Goal: Task Accomplishment & Management: Manage account settings

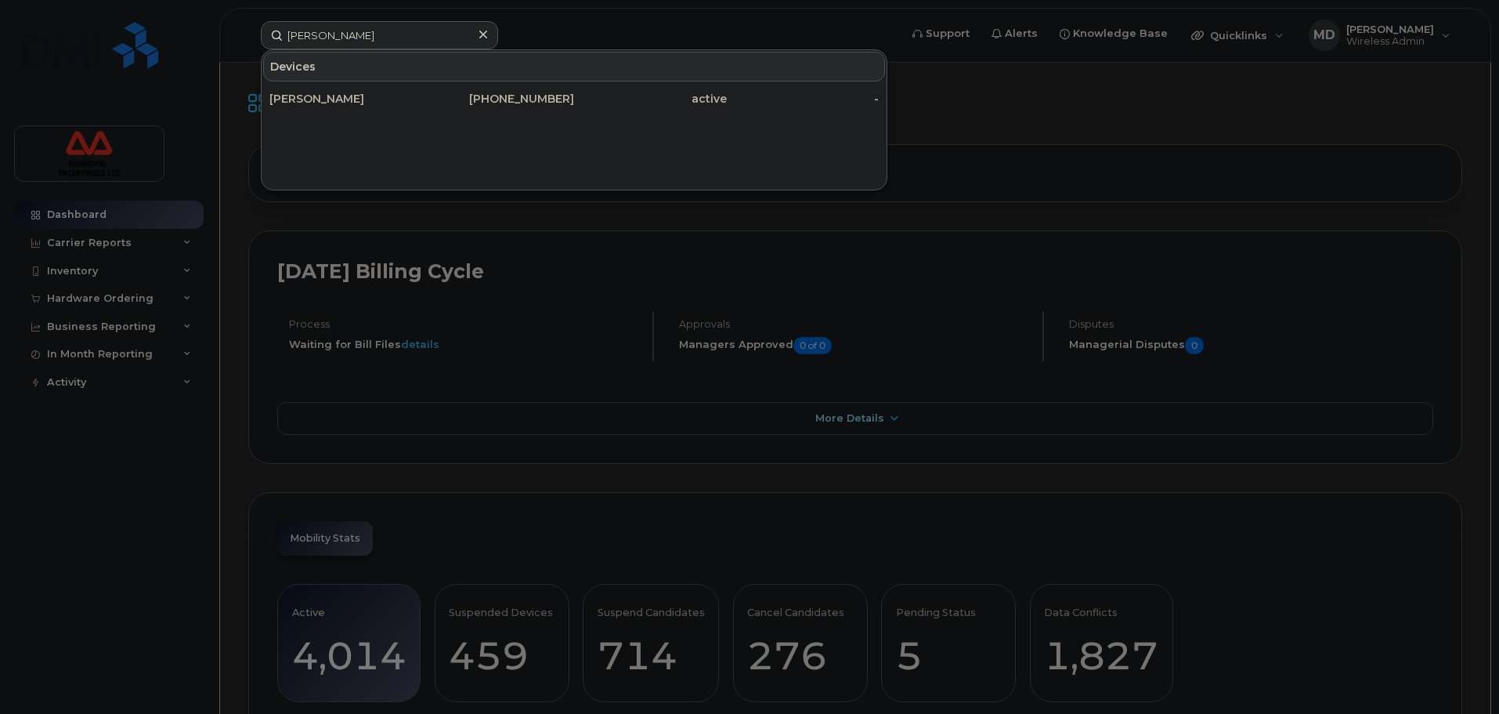
click at [257, 33] on div "[PERSON_NAME] Devices [PERSON_NAME] [PHONE_NUMBER] active -" at bounding box center [574, 35] width 653 height 28
type input "[PERSON_NAME]"
click at [381, 103] on div "[PERSON_NAME]" at bounding box center [345, 99] width 153 height 16
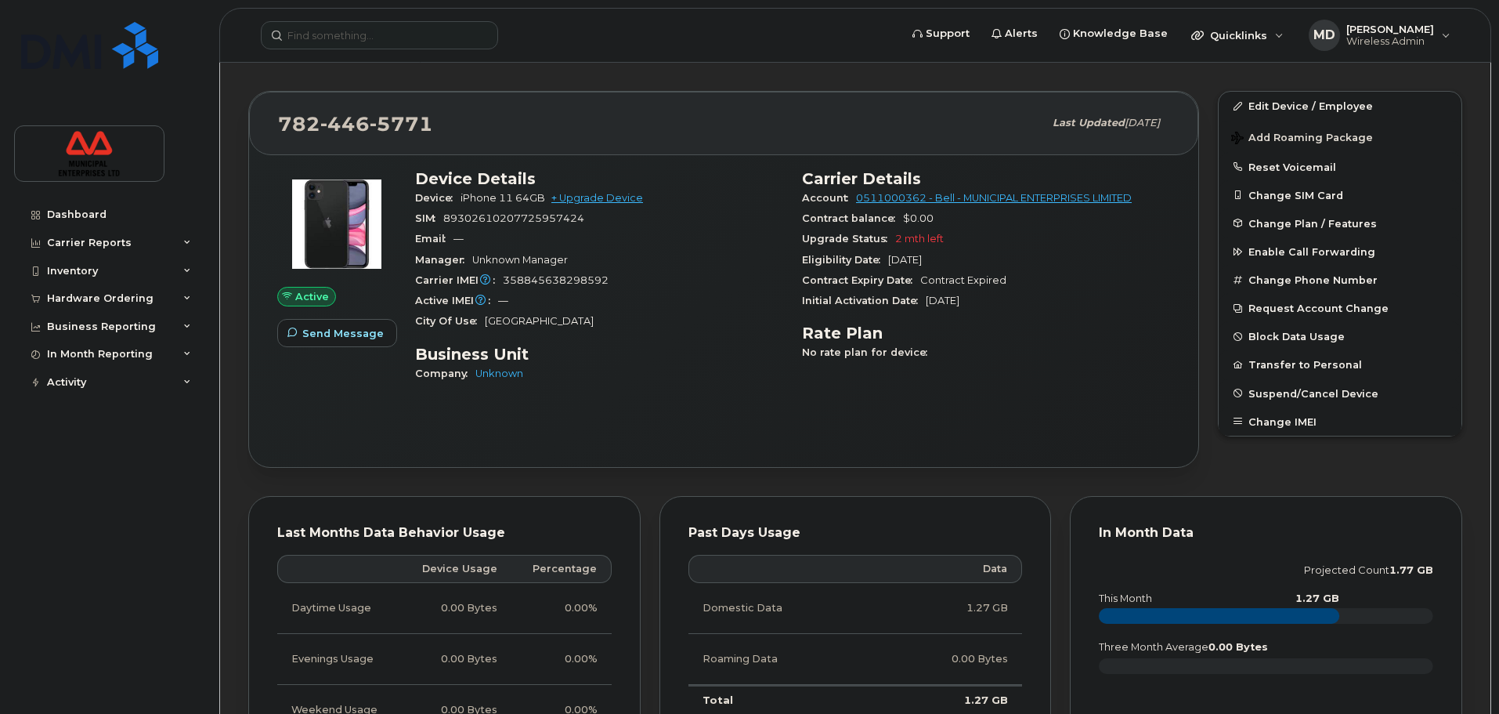
scroll to position [235, 0]
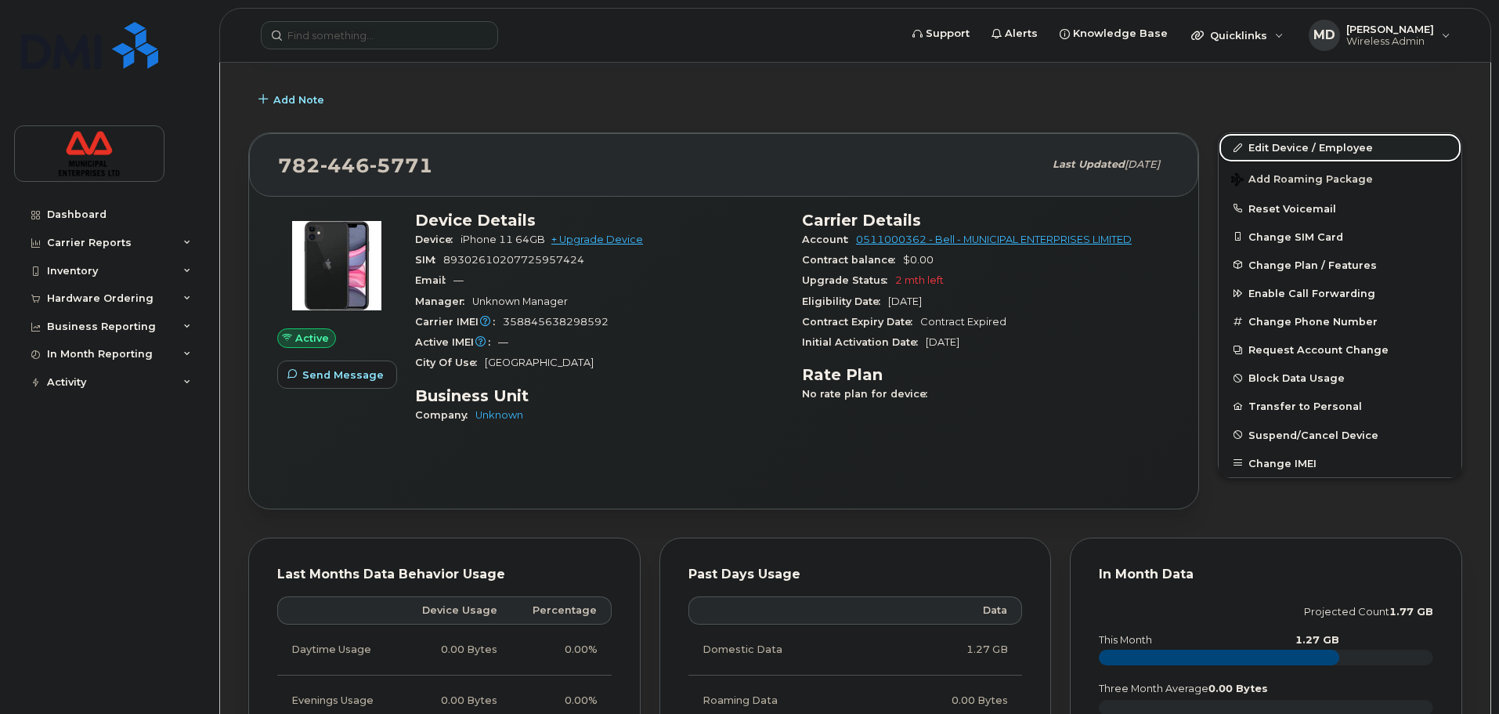
click at [1329, 150] on link "Edit Device / Employee" at bounding box center [1340, 147] width 243 height 28
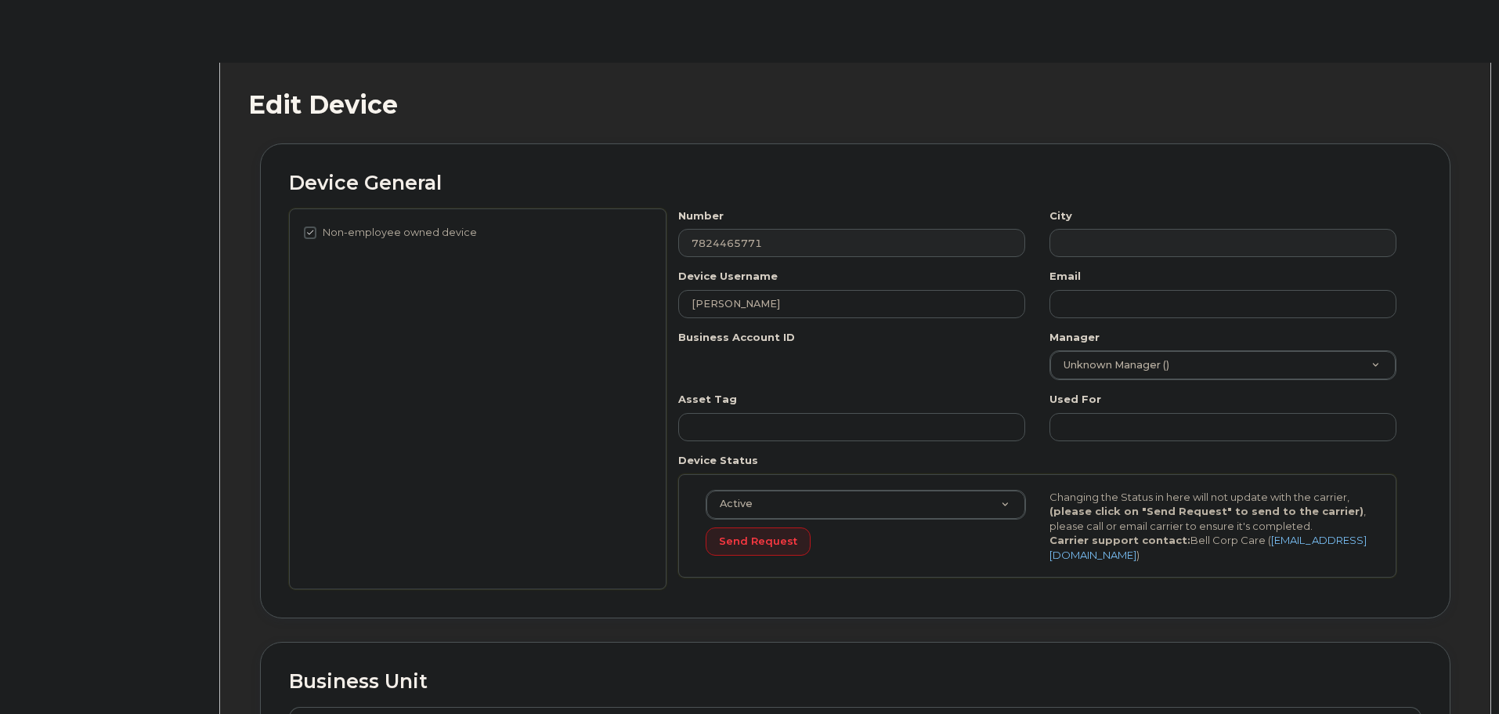
select select "3844586"
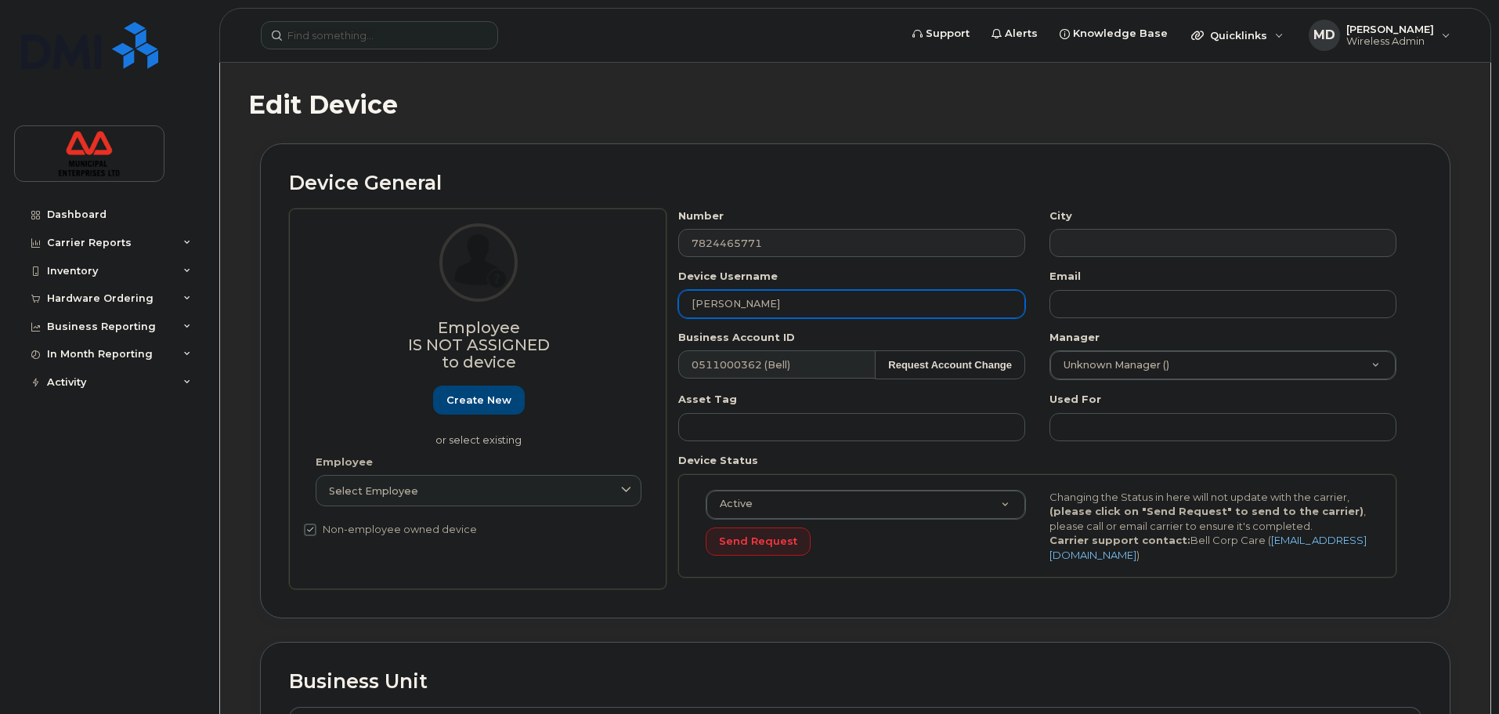
drag, startPoint x: 765, startPoint y: 313, endPoint x: 612, endPoint y: 312, distance: 152.7
click at [612, 311] on div "Employee Is not assigned to device Create new or select existing Employee Selec…" at bounding box center [855, 398] width 1133 height 381
type input "OCTOBER 14 2025 SUSPENDED"
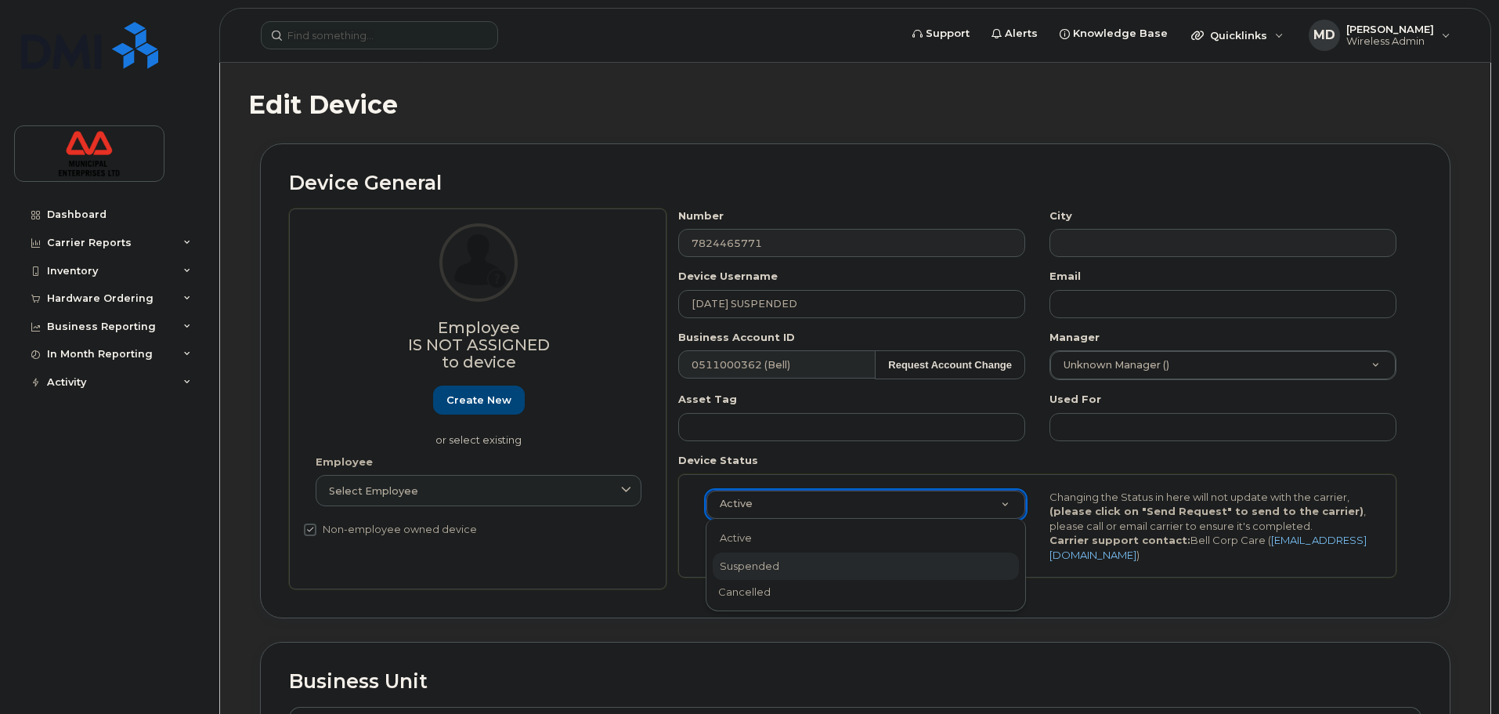
select select "suspended"
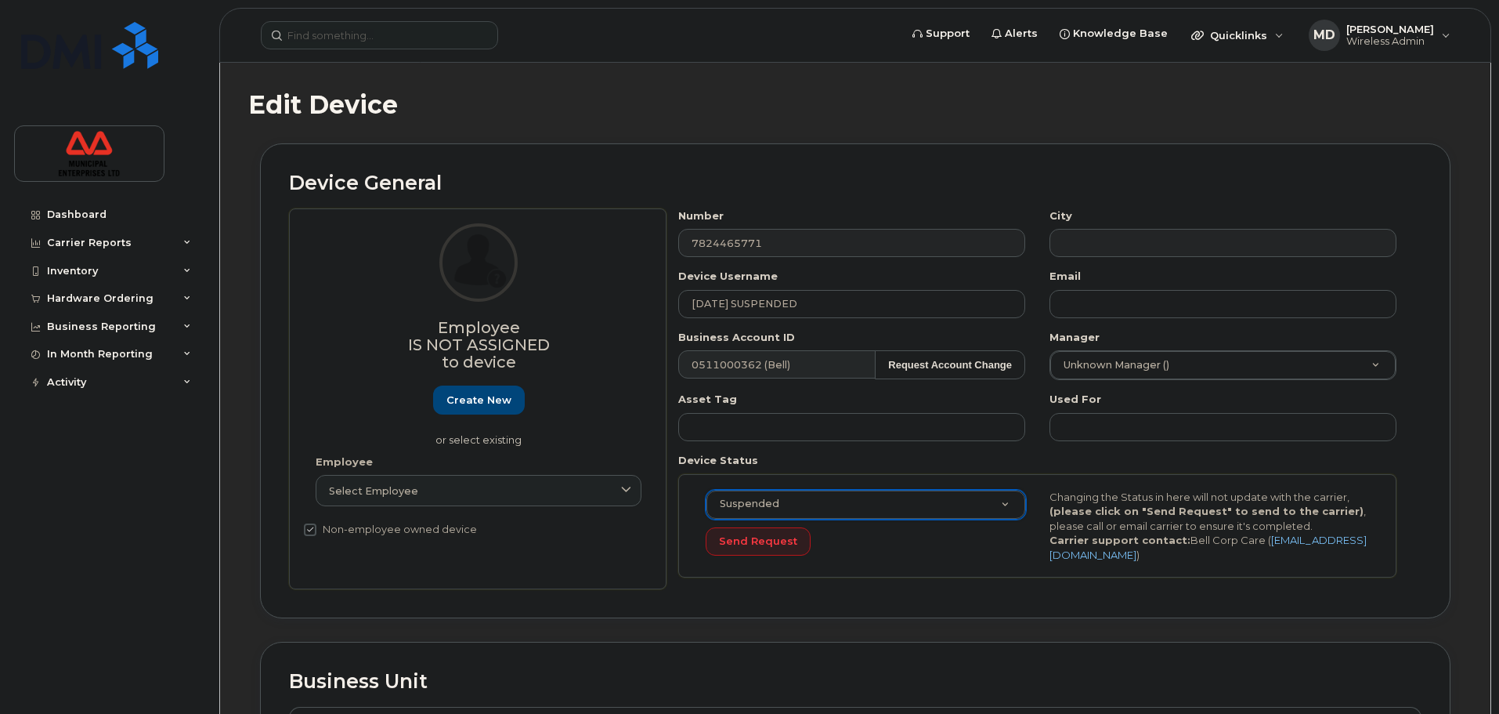
click at [894, 545] on div "Send Request" at bounding box center [866, 541] width 320 height 29
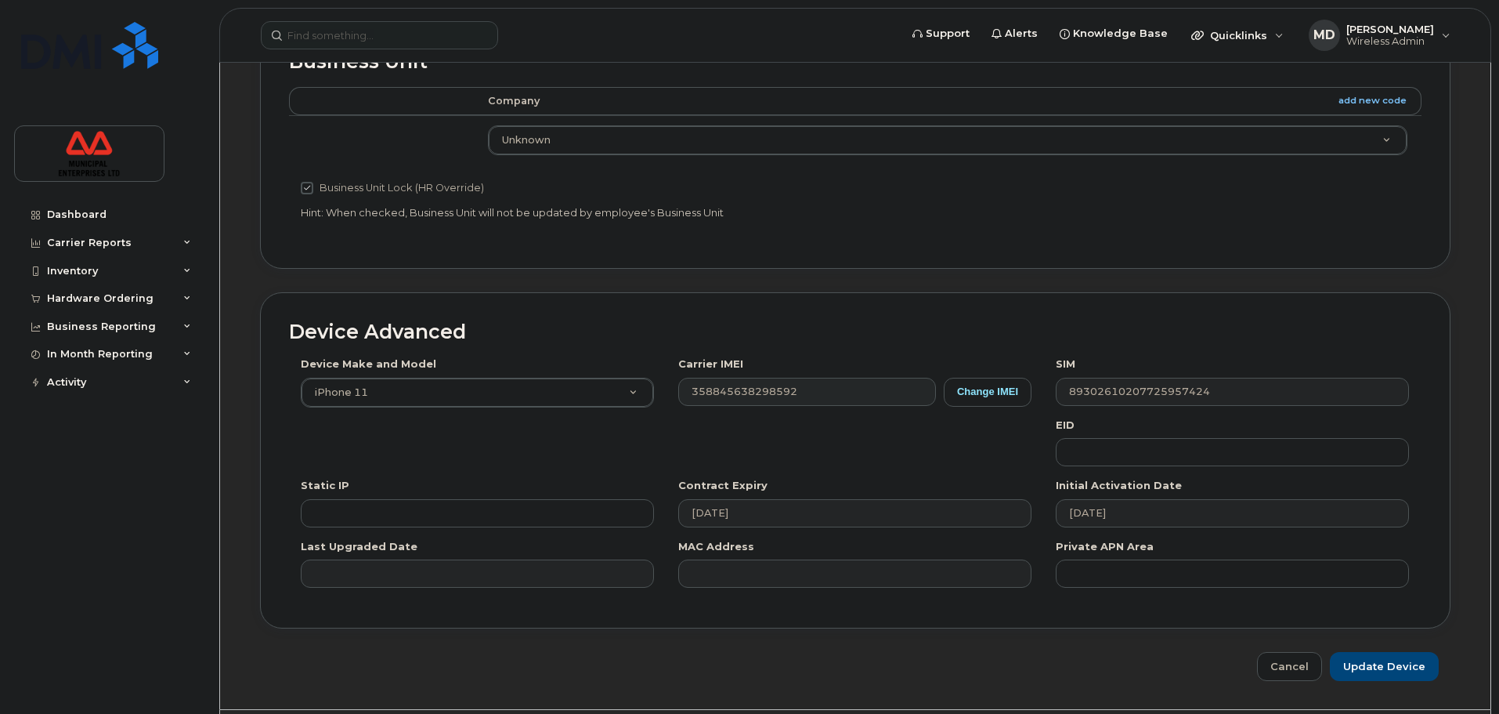
scroll to position [627, 0]
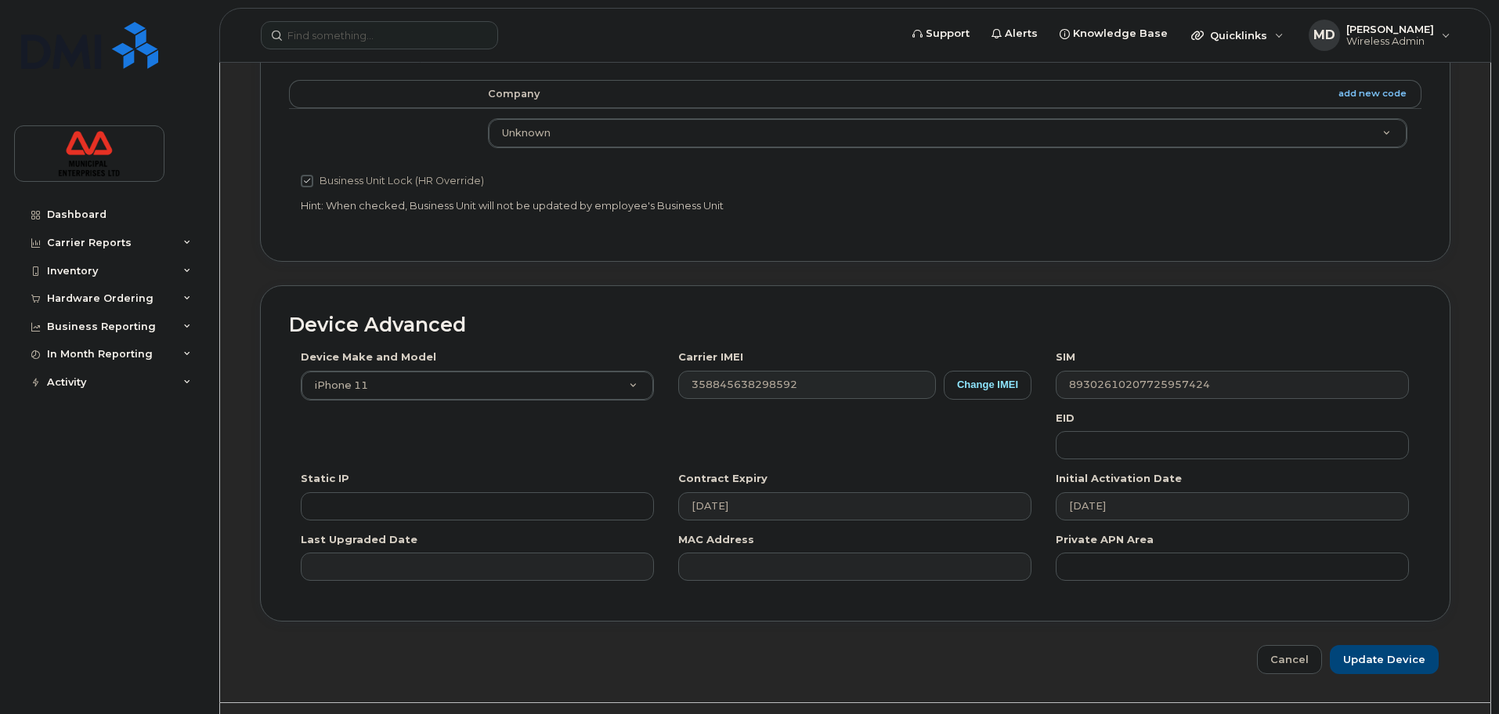
click at [800, 445] on div "Device Make and Model iPhone 11 Android TCL 502 Watch Apple Watch S9 41mm Andro…" at bounding box center [855, 470] width 1133 height 243
click at [1386, 662] on input "Update Device" at bounding box center [1384, 659] width 109 height 29
type input "Saving..."
